Goal: Task Accomplishment & Management: Use online tool/utility

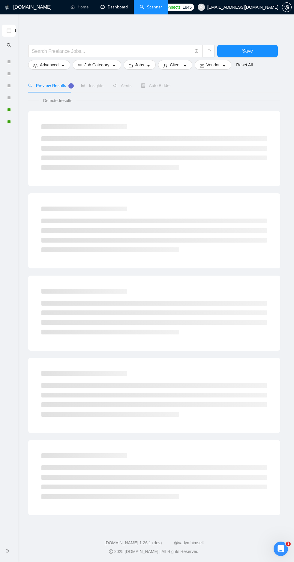
click at [113, 7] on link "Dashboard" at bounding box center [114, 7] width 27 height 5
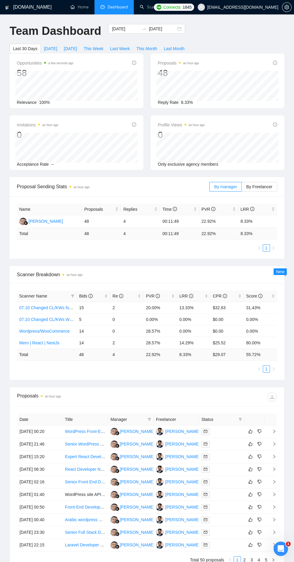
click at [159, 10] on link "Scanner" at bounding box center [151, 7] width 22 height 5
